Goal: Browse casually: Explore the website without a specific task or goal

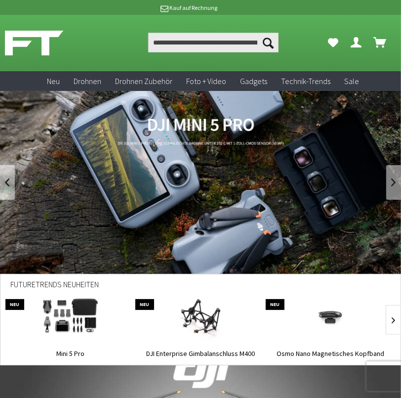
click at [208, 123] on link "DJI Mini 5 Pro" at bounding box center [200, 182] width 401 height 183
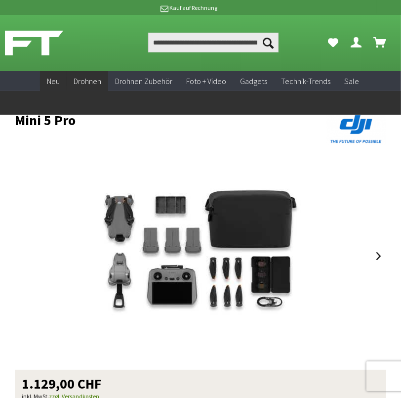
click at [54, 82] on span "Neu" at bounding box center [53, 81] width 13 height 10
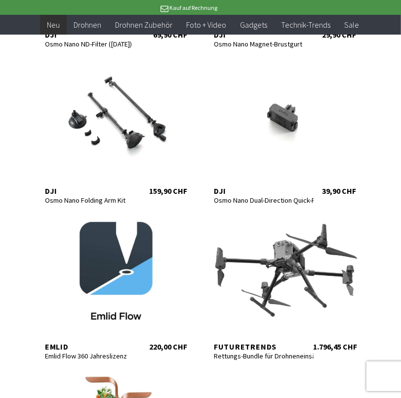
scroll to position [761, 0]
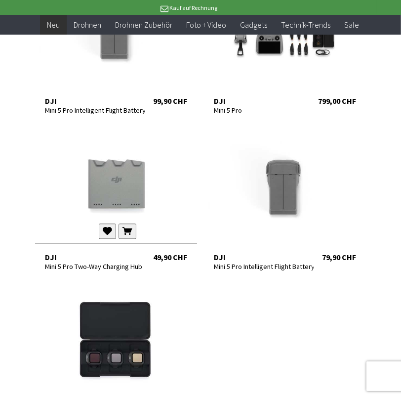
scroll to position [1631, 0]
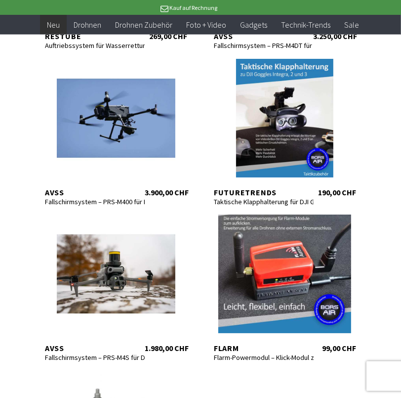
scroll to position [2391, 0]
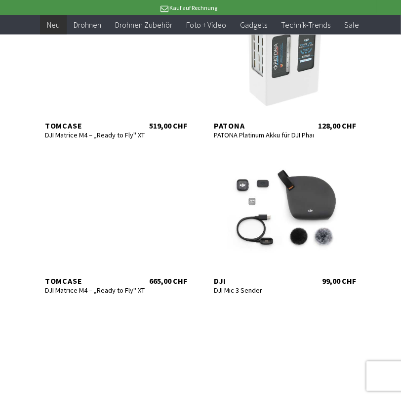
scroll to position [3424, 0]
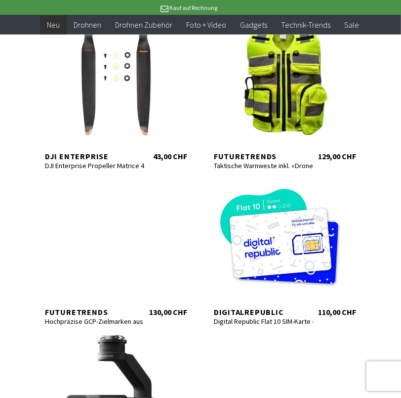
scroll to position [4131, 0]
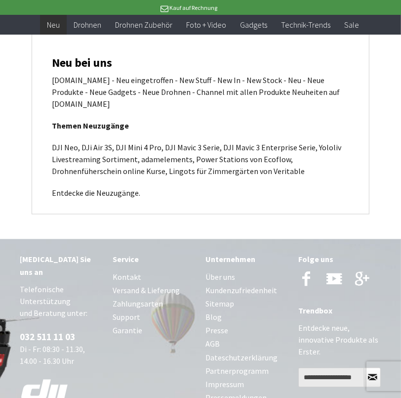
scroll to position [6033, 0]
